Goal: Understand process/instructions: Learn how to perform a task or action

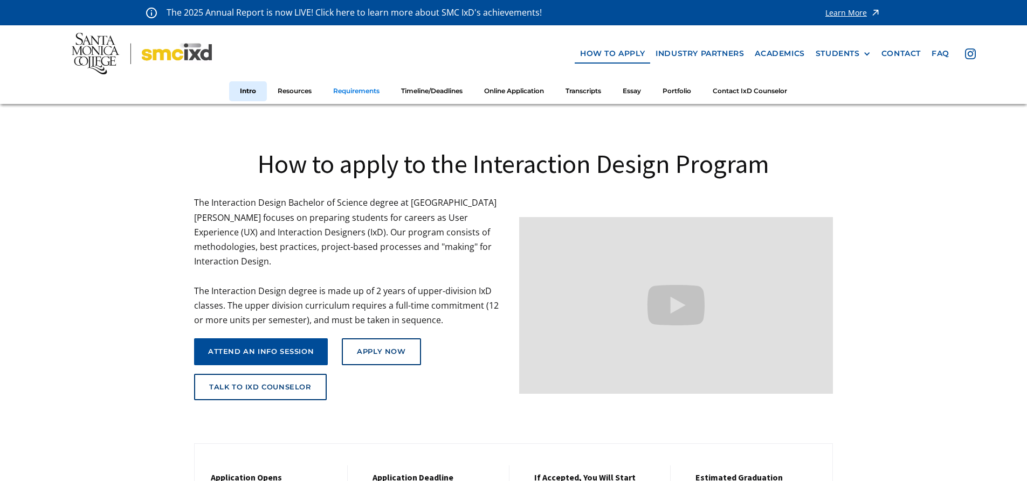
click at [381, 94] on link "Requirements" at bounding box center [356, 91] width 68 height 20
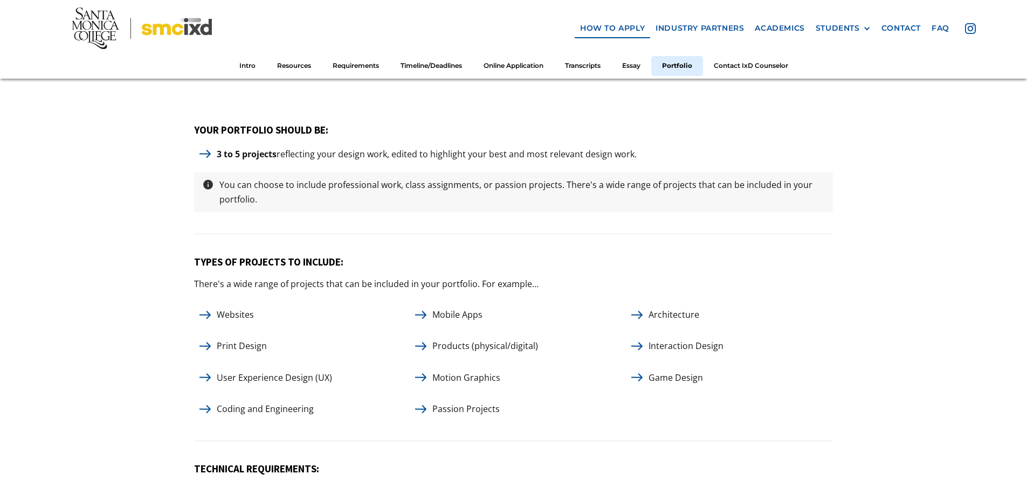
scroll to position [4897, 0]
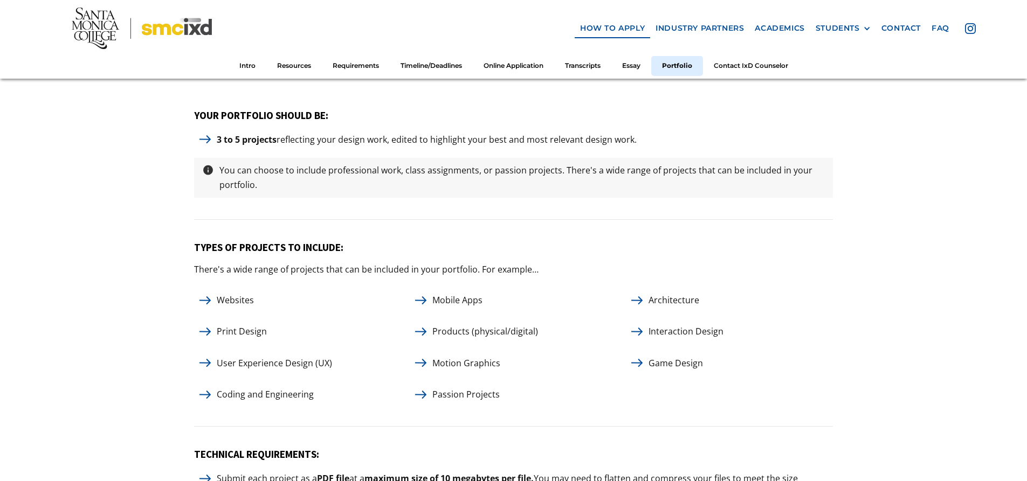
click at [275, 391] on p "Coding and Engineering" at bounding box center [265, 395] width 108 height 15
click at [652, 331] on p "Interaction Design" at bounding box center [686, 331] width 86 height 15
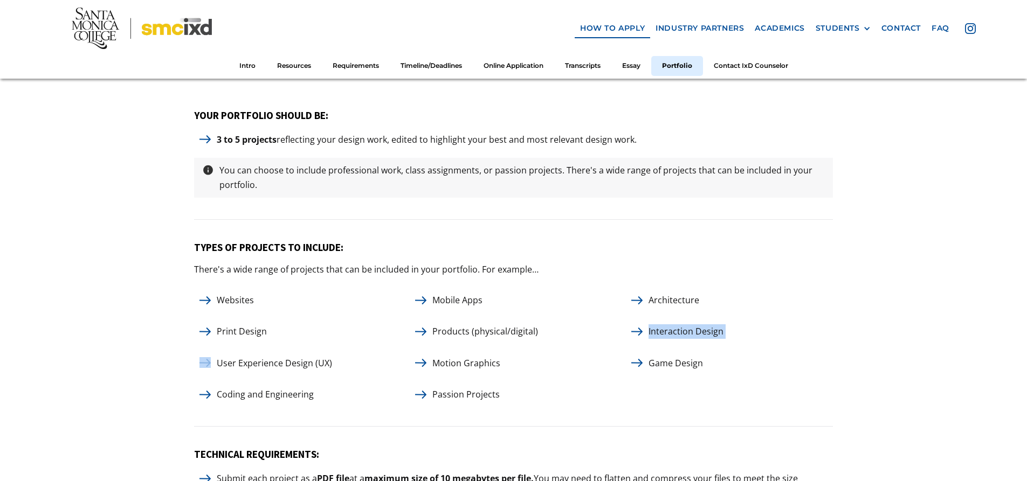
click at [652, 331] on p "Interaction Design" at bounding box center [686, 331] width 86 height 15
click at [456, 358] on p "Motion Graphics" at bounding box center [466, 363] width 79 height 15
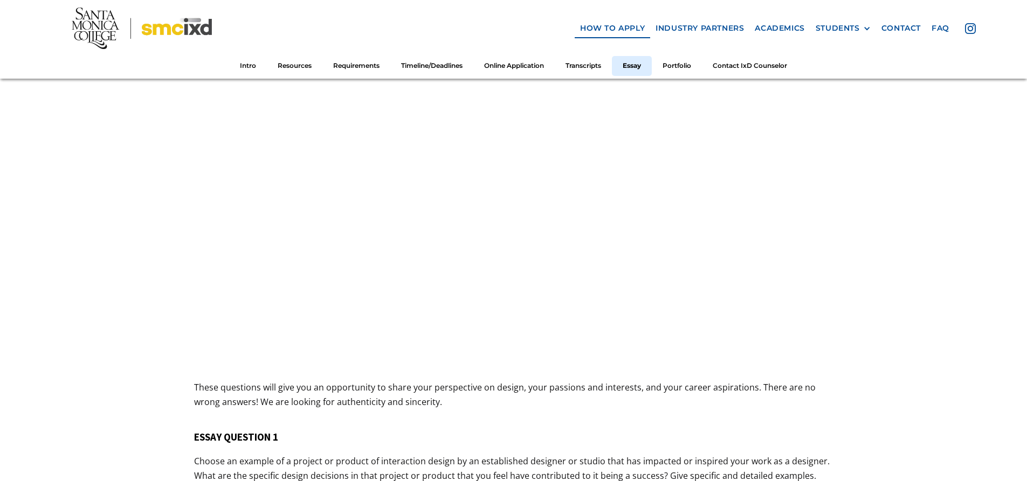
scroll to position [3550, 0]
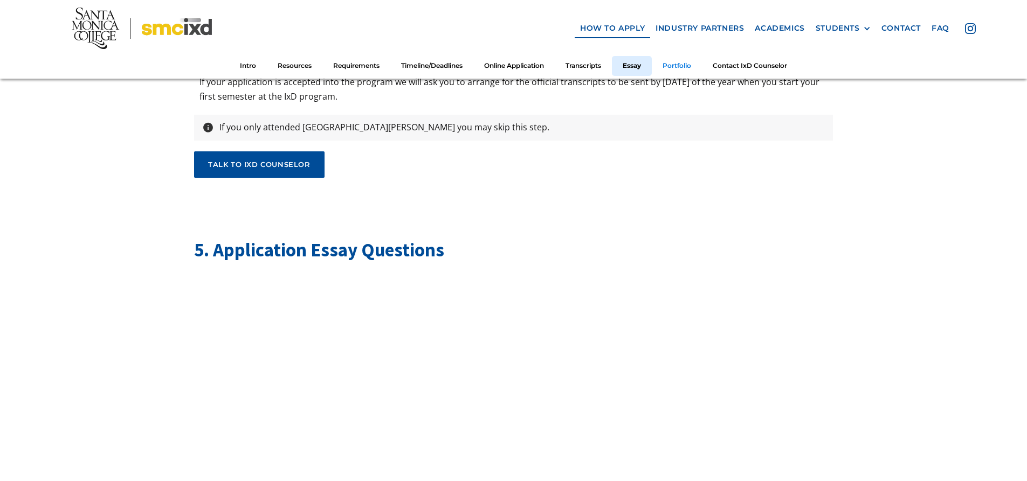
click at [678, 64] on link "Portfolio" at bounding box center [677, 66] width 50 height 20
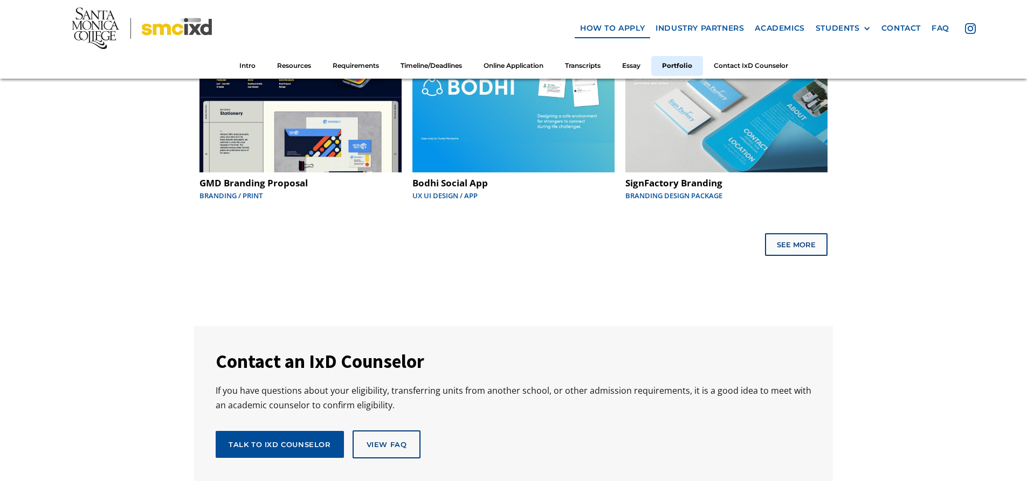
scroll to position [5612, 0]
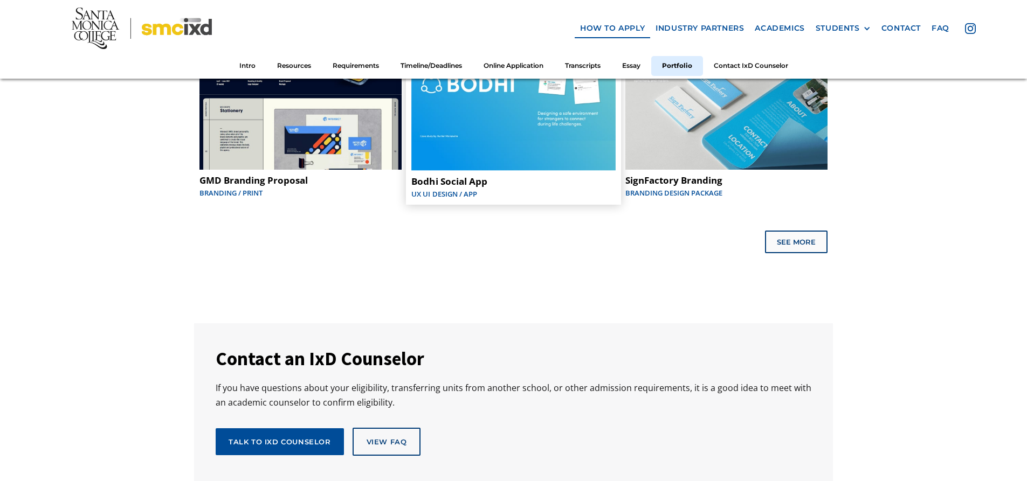
click at [493, 153] on img at bounding box center [513, 86] width 204 height 170
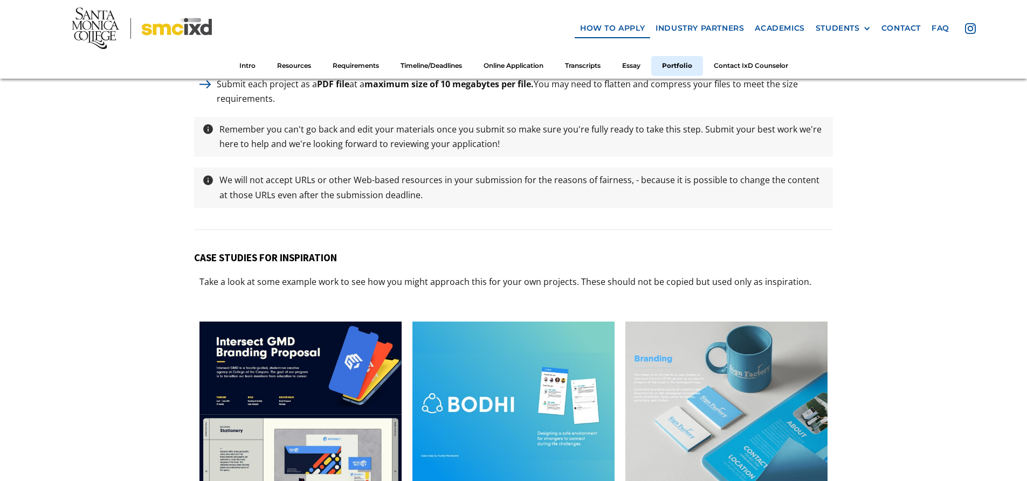
scroll to position [5289, 0]
